Goal: Communication & Community: Answer question/provide support

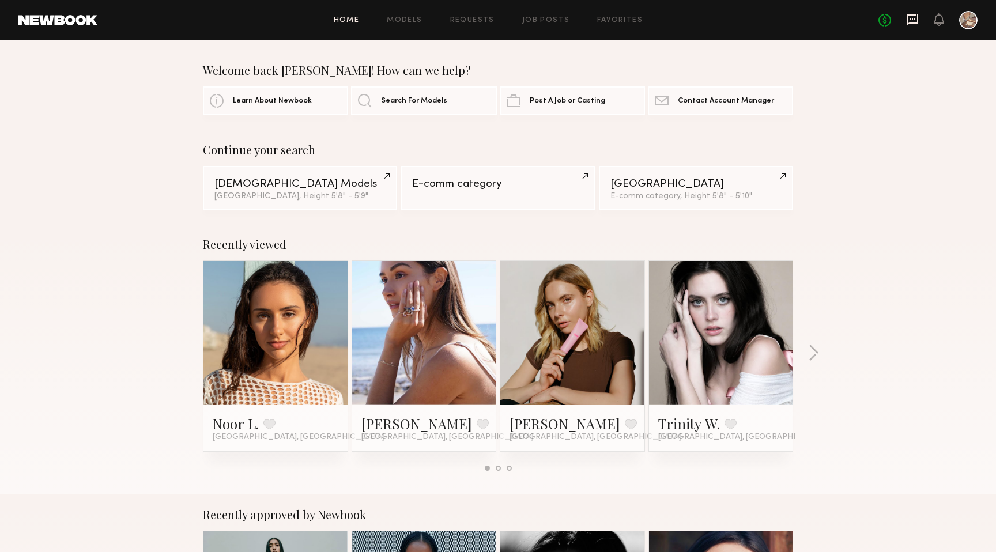
click at [917, 25] on icon at bounding box center [912, 19] width 13 height 13
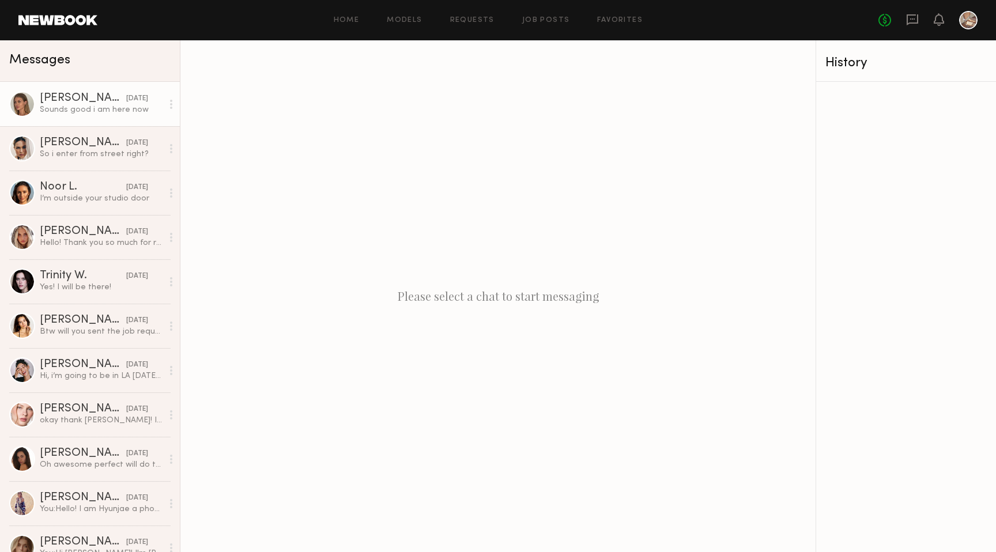
click at [78, 102] on div "Shannon U." at bounding box center [83, 99] width 86 height 12
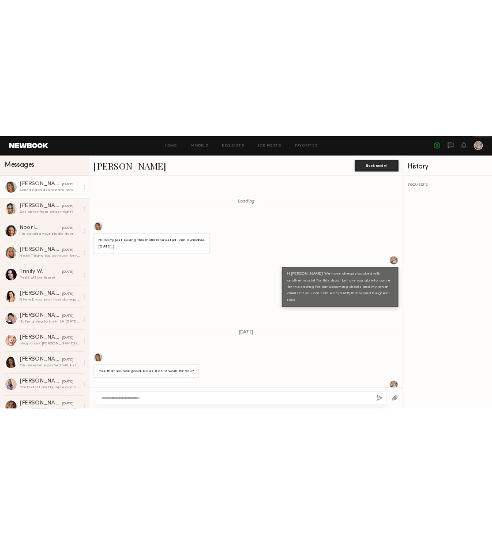
scroll to position [543, 0]
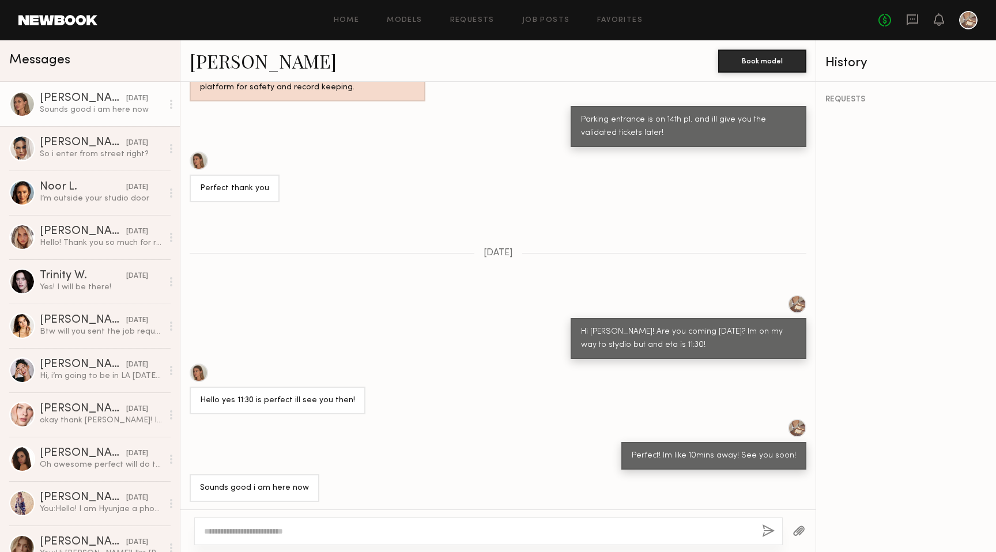
click at [243, 63] on link "Shannon U." at bounding box center [263, 60] width 147 height 25
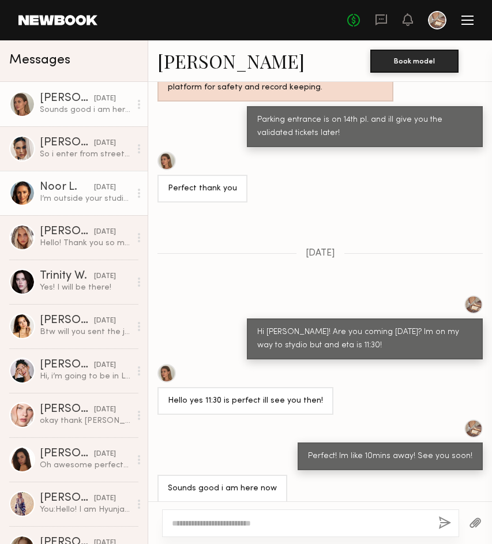
click at [69, 195] on div "I’m outside your studio door" at bounding box center [85, 198] width 91 height 11
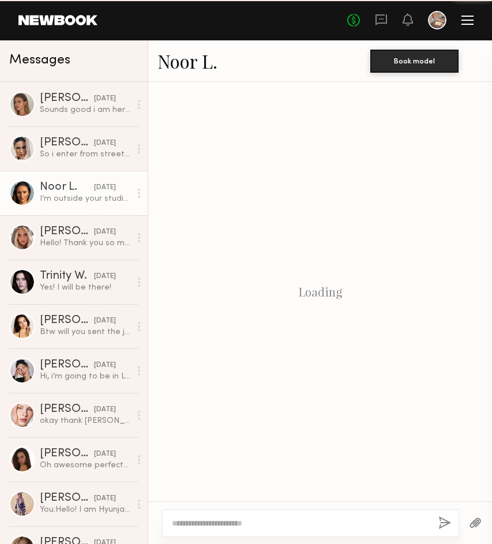
scroll to position [626, 0]
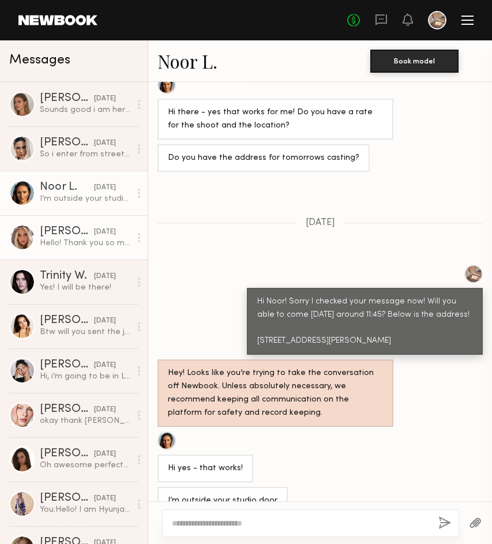
click at [97, 234] on div "09/17/2025" at bounding box center [105, 232] width 22 height 11
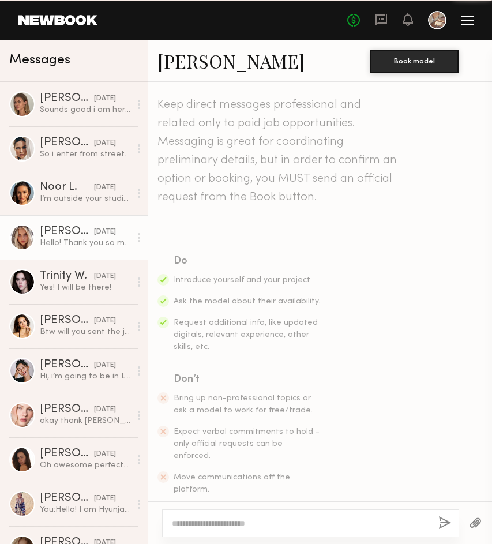
scroll to position [858, 0]
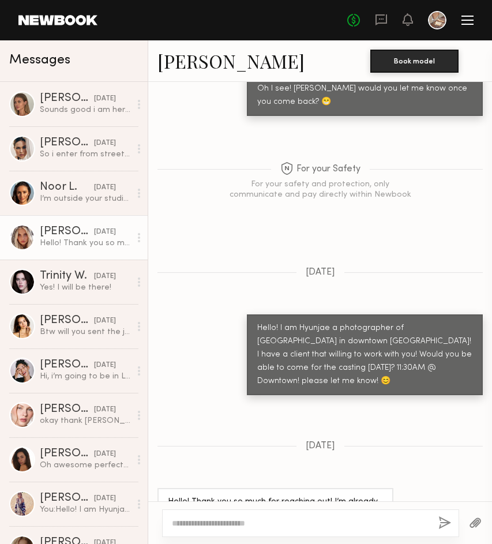
click at [193, 69] on link "Allea S." at bounding box center [230, 60] width 147 height 25
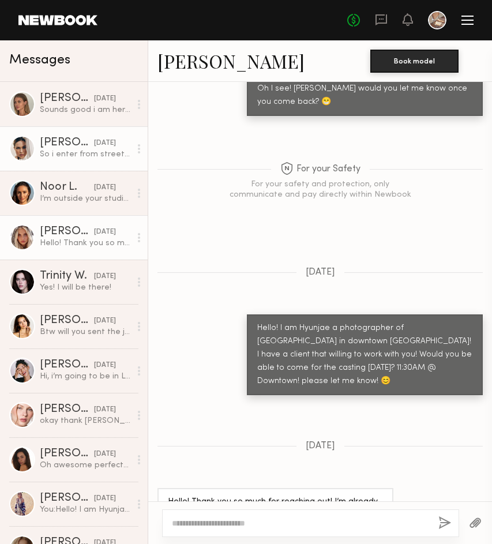
click at [70, 159] on div "So i enter from street right?" at bounding box center [85, 154] width 91 height 11
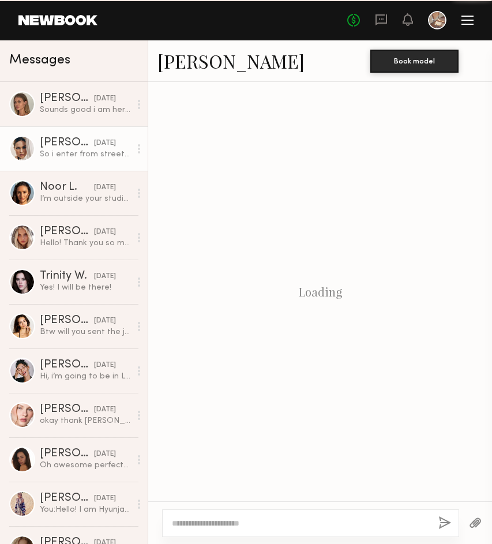
scroll to position [230, 0]
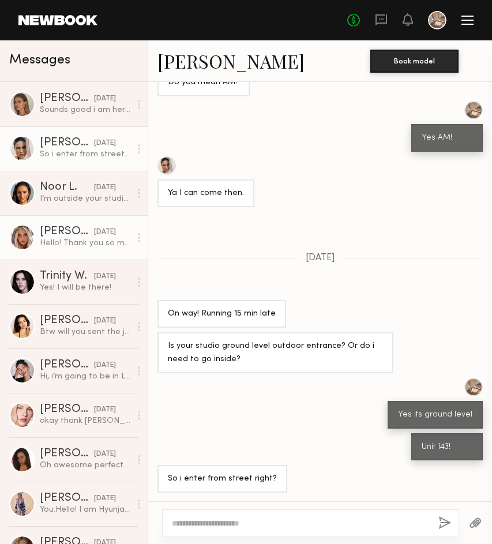
click at [94, 234] on div "09/17/2025" at bounding box center [105, 232] width 22 height 11
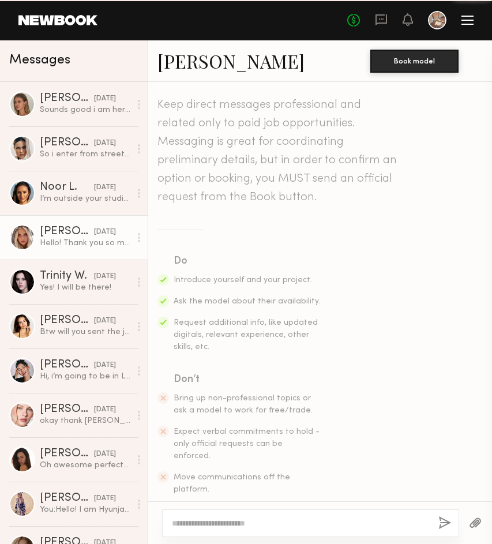
scroll to position [858, 0]
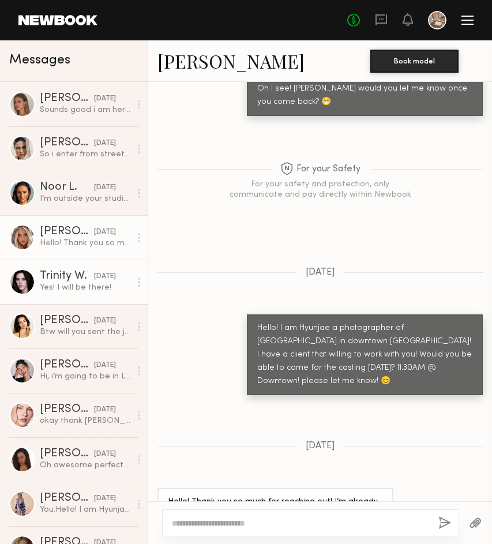
click at [104, 276] on div "09/17/2025" at bounding box center [105, 276] width 22 height 11
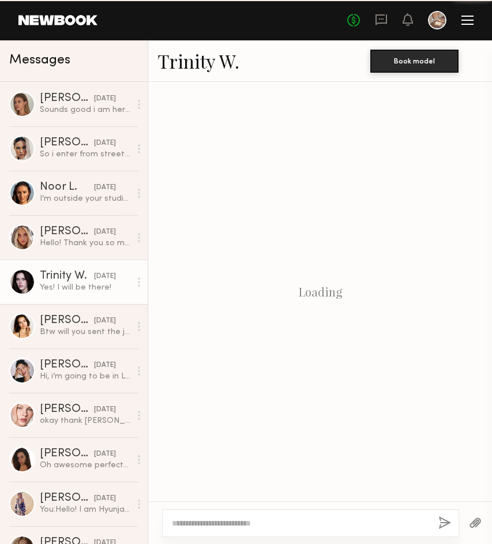
scroll to position [525, 0]
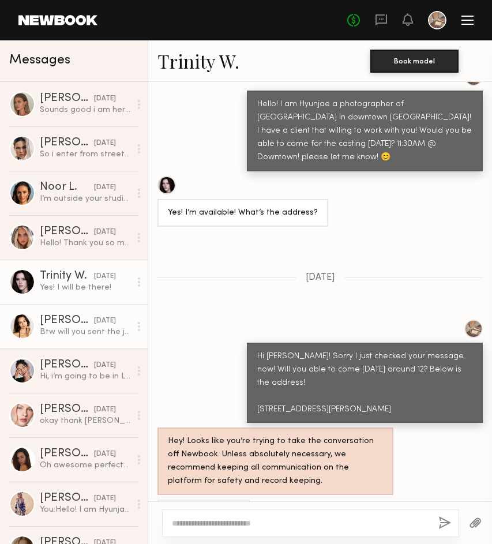
click at [46, 330] on div "Btw will you sent the job request for tmrw when you have a chance ? Thanks!" at bounding box center [85, 331] width 91 height 11
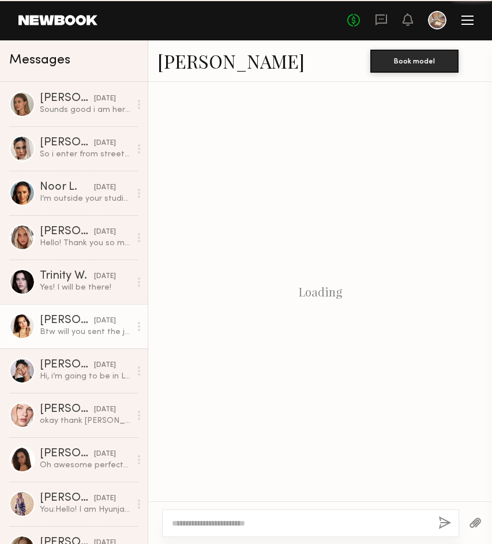
scroll to position [793, 0]
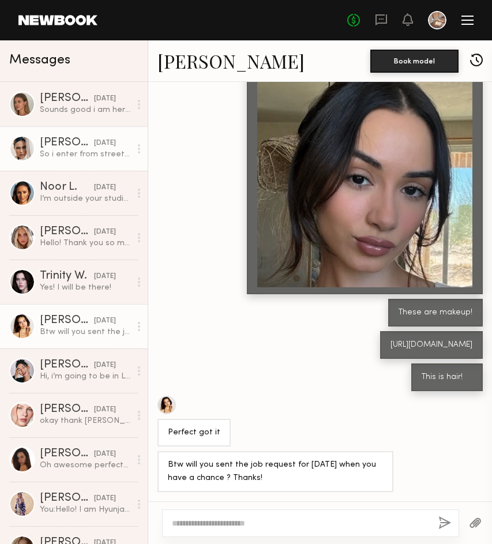
click at [78, 161] on link "Ali C. 09/17/2025 So i enter from street right?" at bounding box center [74, 148] width 148 height 44
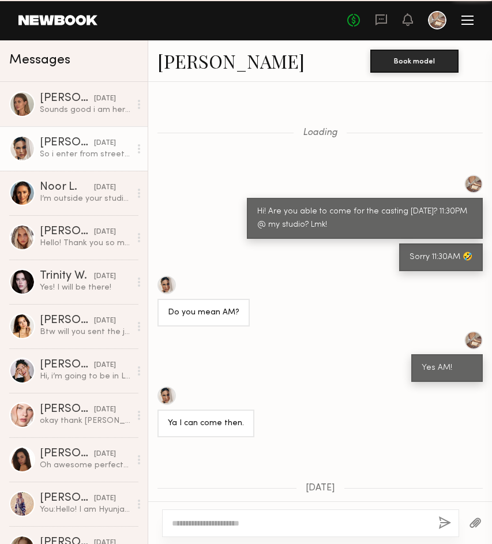
scroll to position [230, 0]
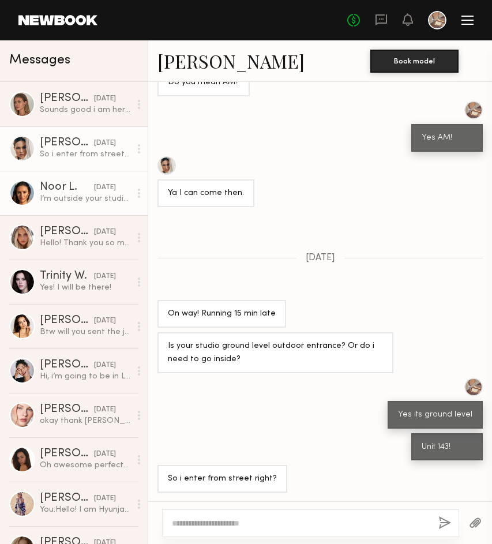
click at [74, 188] on div "Noor L." at bounding box center [67, 188] width 54 height 12
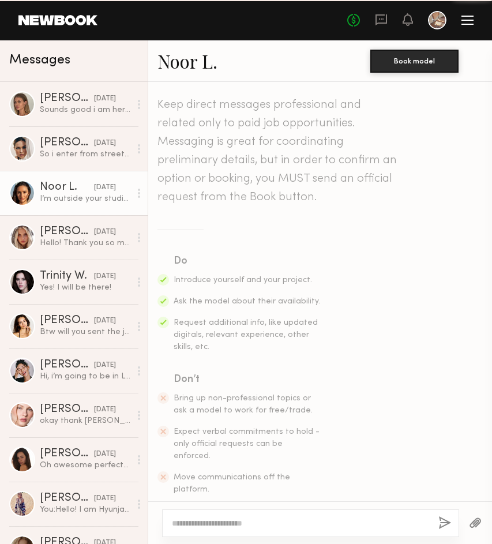
scroll to position [626, 0]
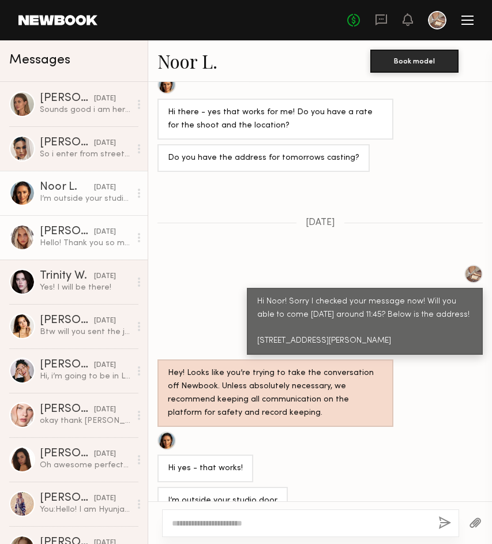
click at [71, 238] on div "Hello! Thank you so much for reaching out! I’m already booked for today unfortu…" at bounding box center [85, 243] width 91 height 11
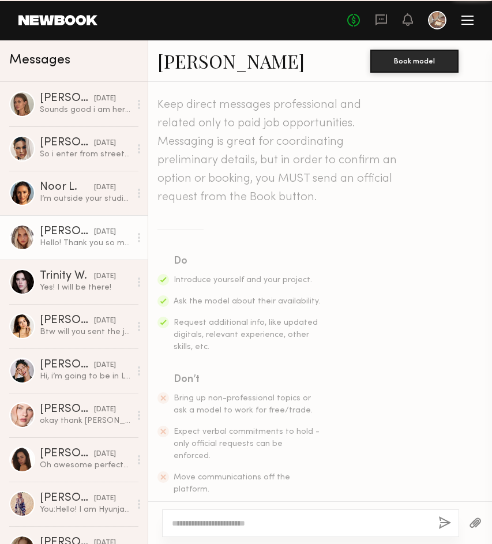
scroll to position [858, 0]
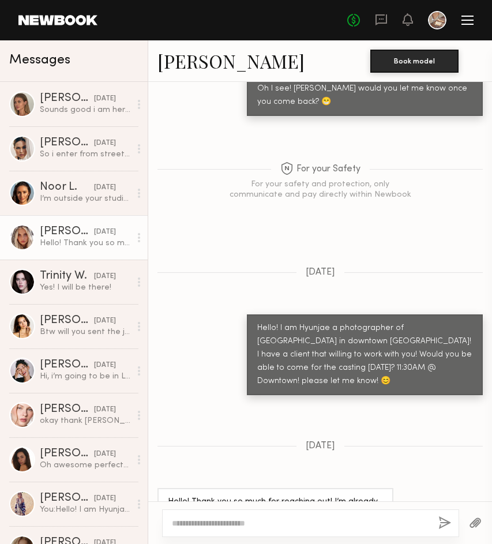
click at [83, 239] on div "Hello! Thank you so much for reaching out! I’m already booked for today unfortu…" at bounding box center [85, 243] width 91 height 11
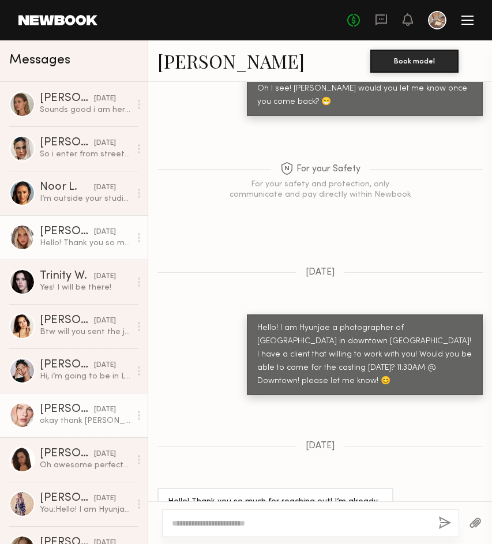
click at [94, 409] on div "09/11/2025" at bounding box center [105, 409] width 22 height 11
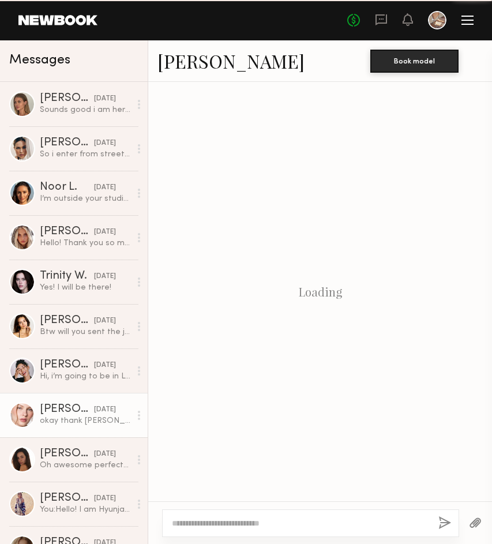
scroll to position [738, 0]
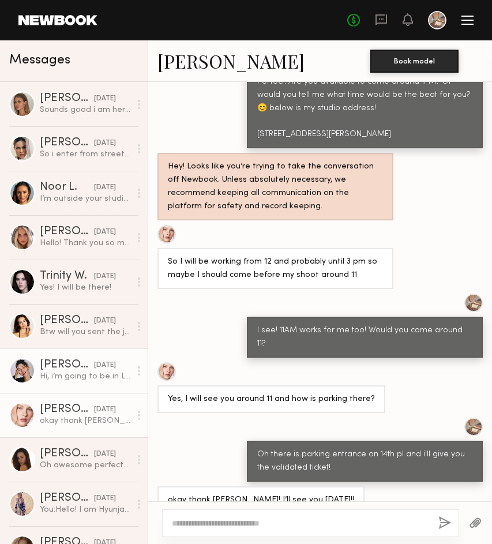
click at [101, 382] on link "Anisa N. 09/16/2025 Hi, i’m going to be in LA this Thursday. Also, may i know w…" at bounding box center [74, 370] width 148 height 44
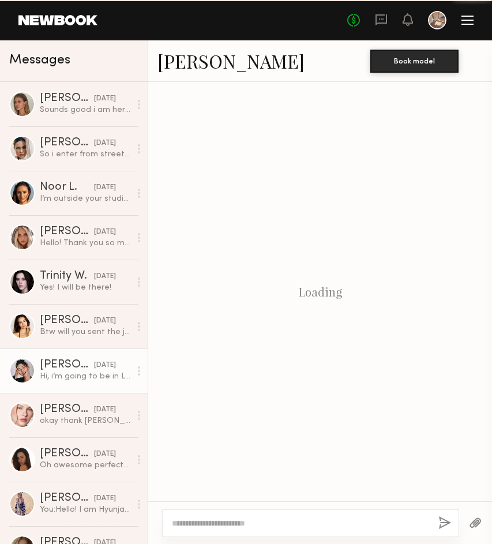
scroll to position [215, 0]
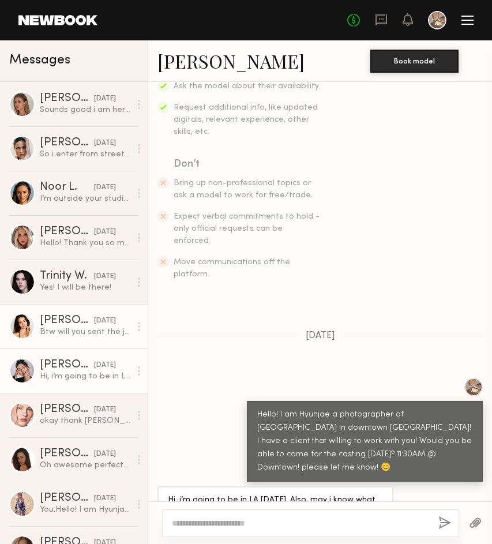
click at [100, 322] on div "09/16/2025" at bounding box center [105, 320] width 22 height 11
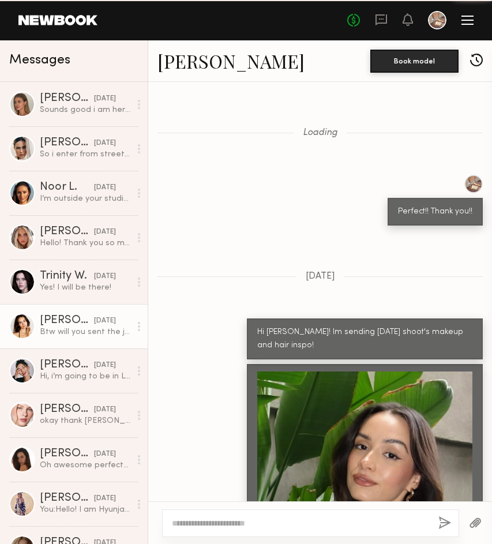
scroll to position [793, 0]
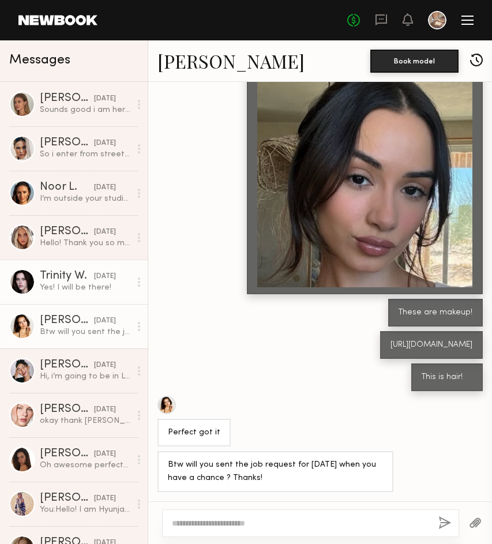
click at [74, 284] on div "Yes! I will be there!" at bounding box center [85, 287] width 91 height 11
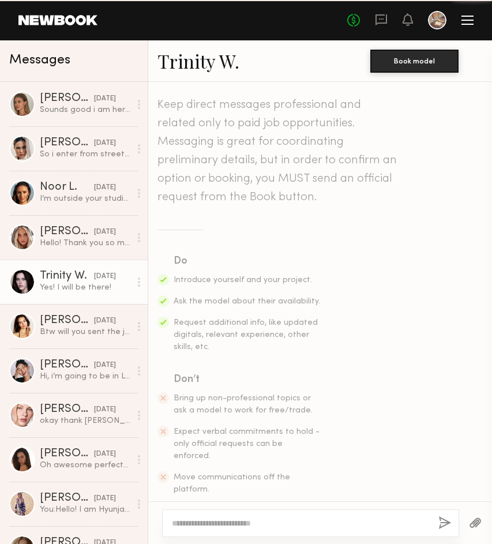
scroll to position [525, 0]
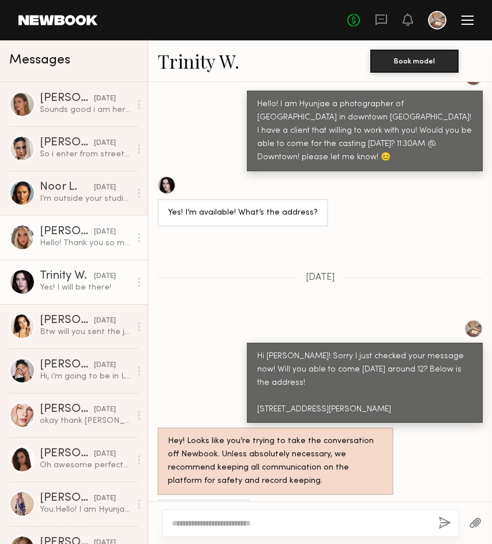
click at [84, 246] on div "Hello! Thank you so much for reaching out! I’m already booked for today unfortu…" at bounding box center [85, 243] width 91 height 11
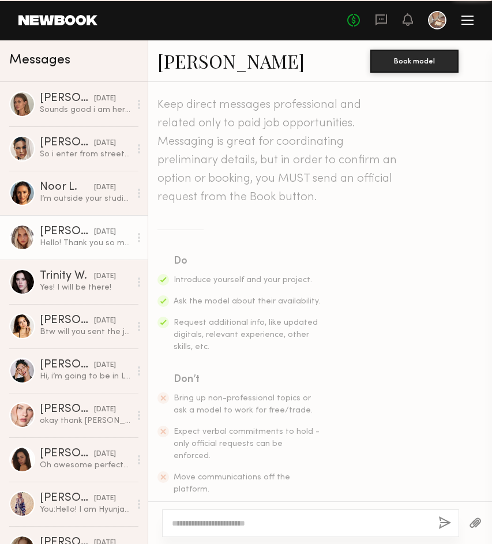
scroll to position [858, 0]
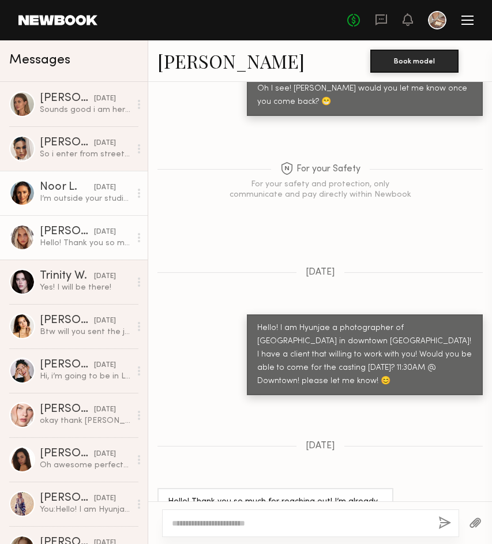
click at [91, 193] on div "I’m outside your studio door" at bounding box center [85, 198] width 91 height 11
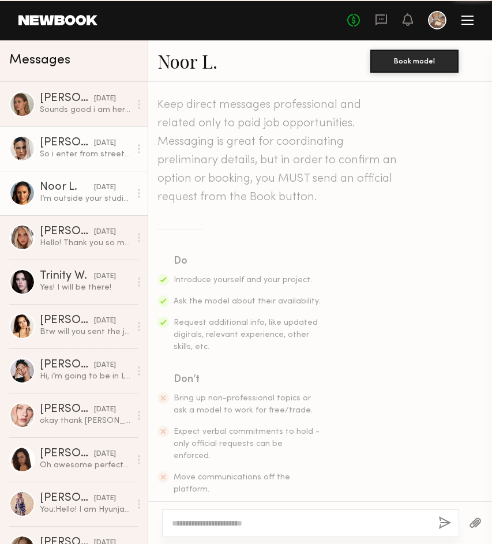
scroll to position [626, 0]
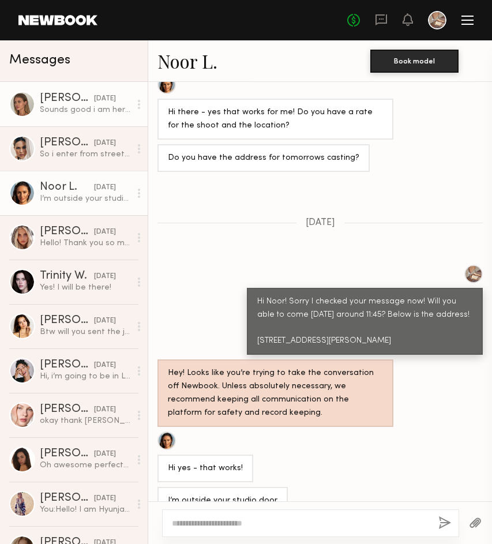
click at [67, 119] on link "Shannon U. 09/19/2025 Sounds good i am here now" at bounding box center [74, 104] width 148 height 44
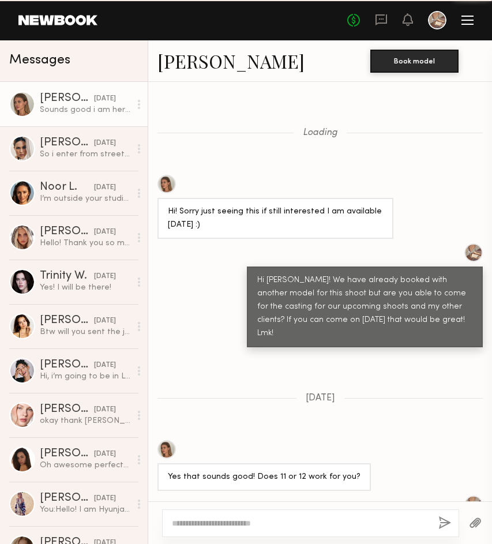
scroll to position [551, 0]
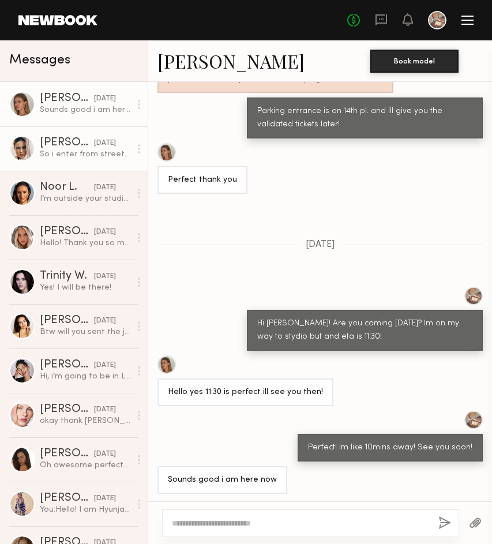
click at [73, 155] on div "So i enter from street right?" at bounding box center [85, 154] width 91 height 11
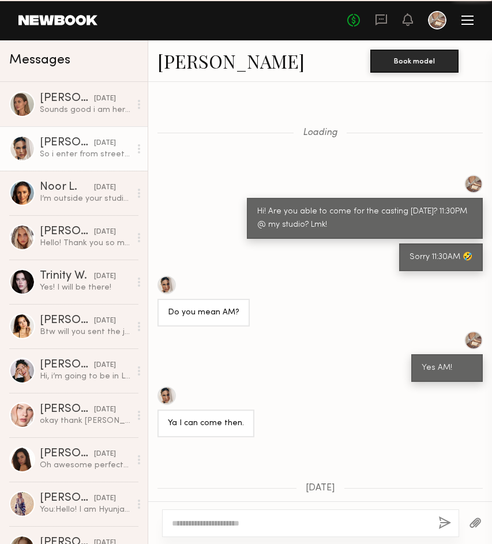
scroll to position [230, 0]
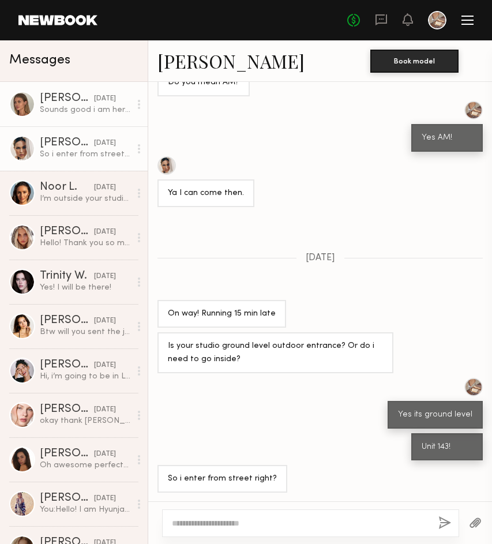
click at [66, 124] on link "Shannon U. 09/19/2025 Sounds good i am here now" at bounding box center [74, 104] width 148 height 44
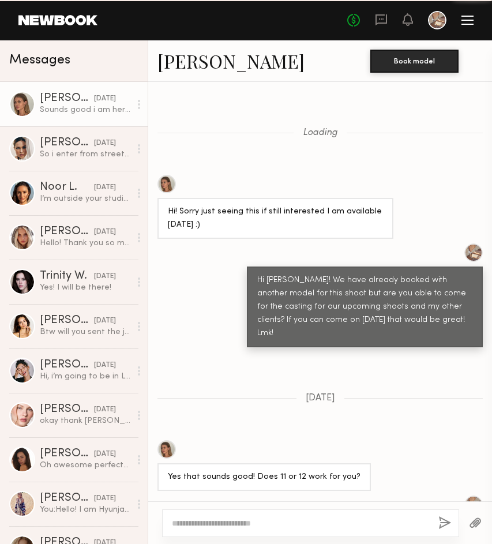
scroll to position [551, 0]
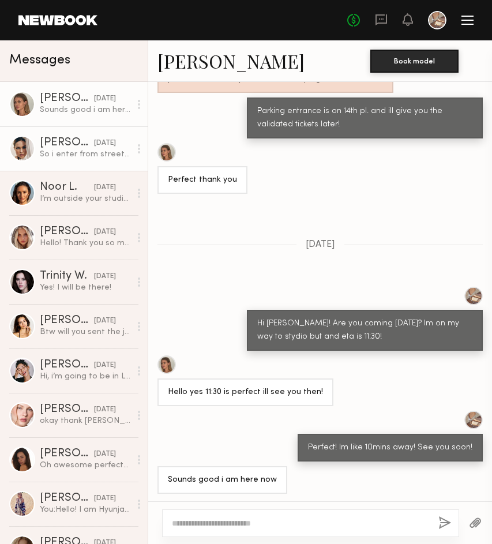
click at [67, 149] on div "So i enter from street right?" at bounding box center [85, 154] width 91 height 11
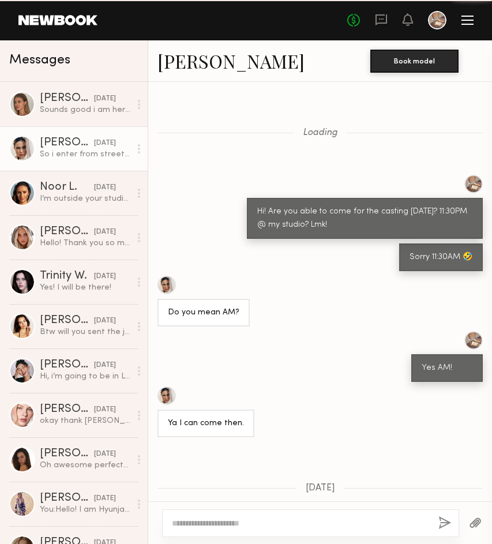
scroll to position [230, 0]
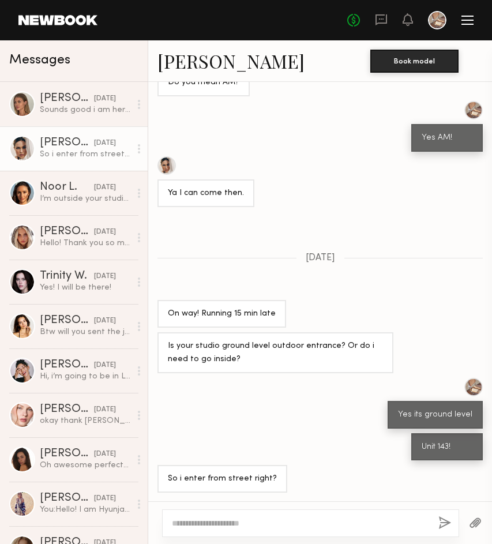
click at [182, 70] on link "Ali C." at bounding box center [230, 60] width 147 height 25
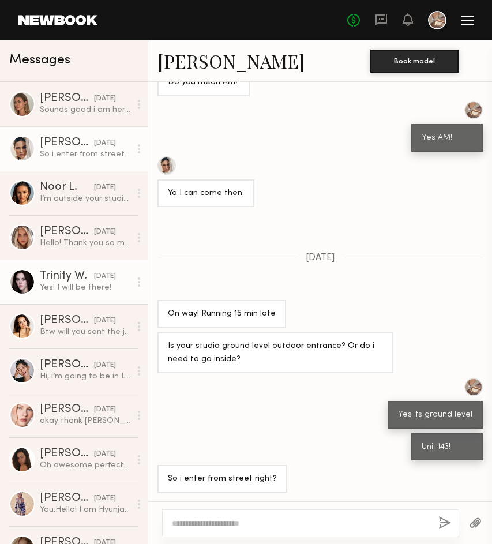
click at [71, 274] on div "Trinity W." at bounding box center [67, 276] width 54 height 12
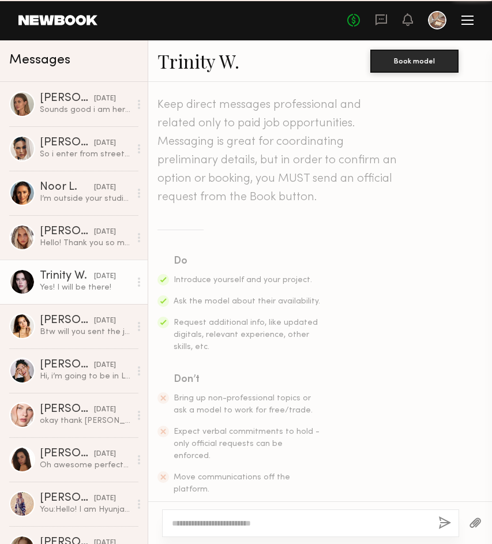
scroll to position [525, 0]
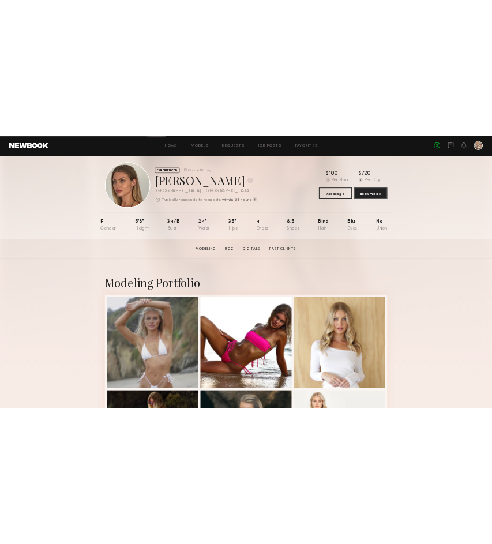
scroll to position [18, 0]
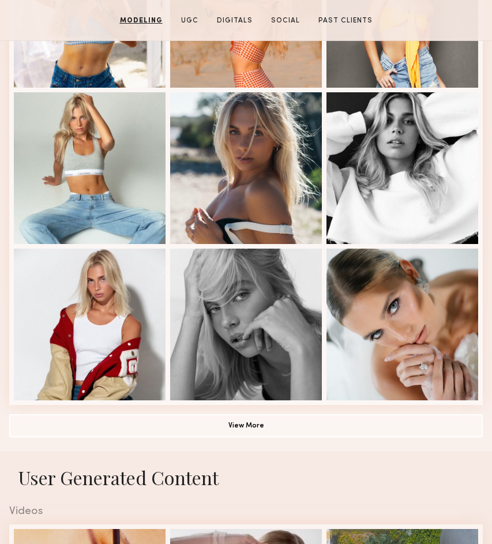
scroll to position [587, 0]
